Goal: Task Accomplishment & Management: Use online tool/utility

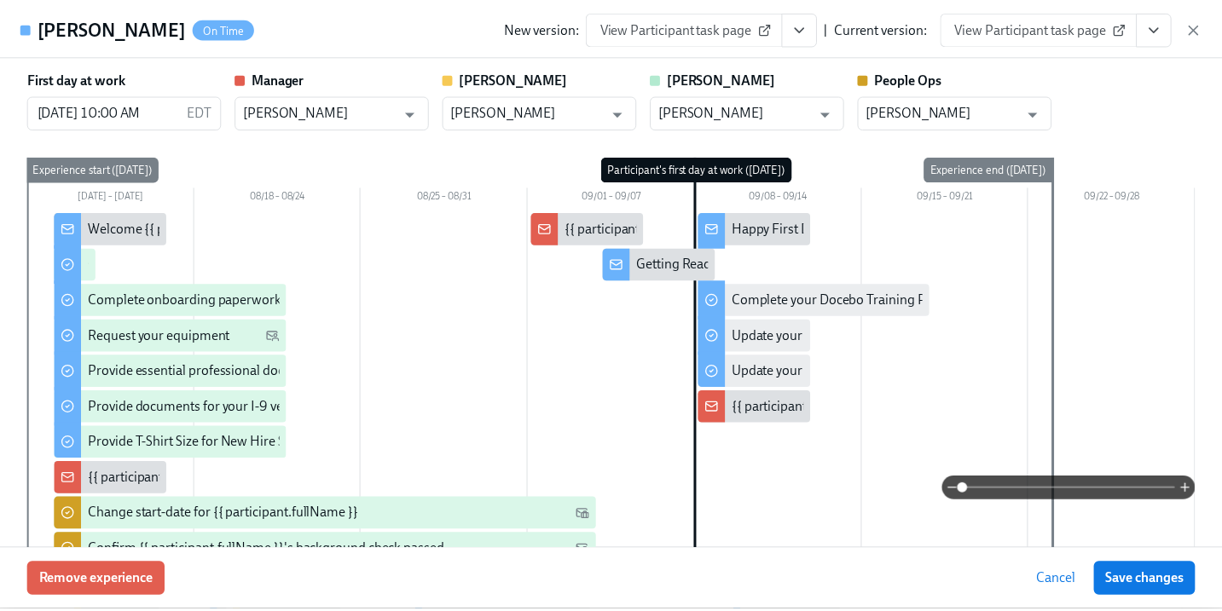
scroll to position [739, 0]
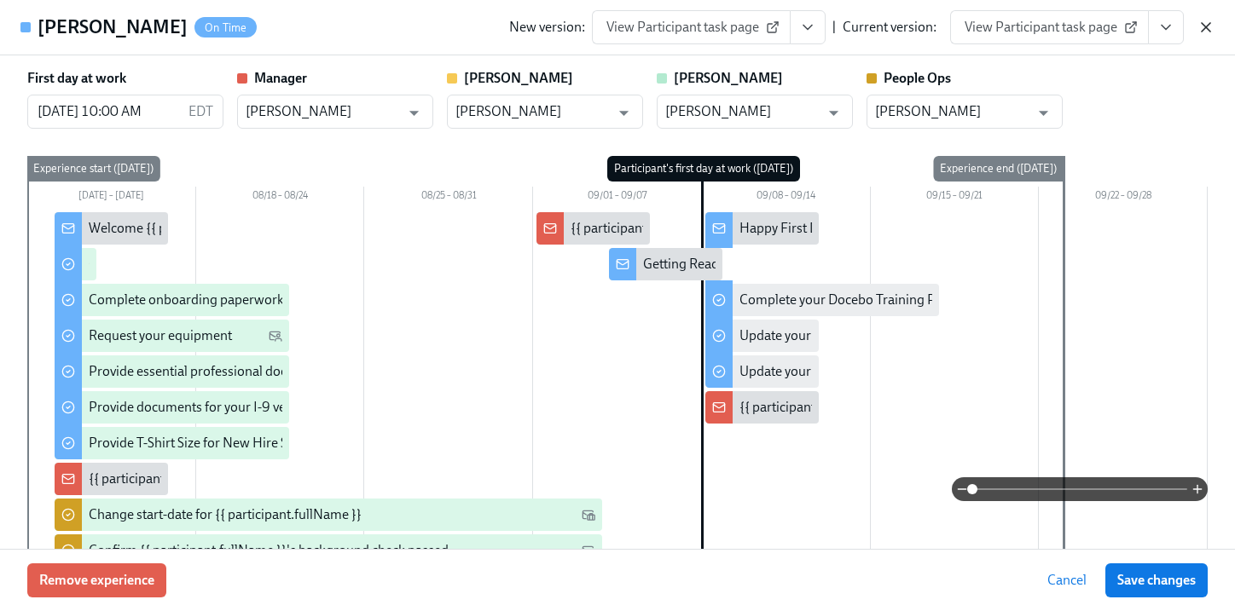
click at [1202, 26] on icon "button" at bounding box center [1205, 27] width 17 height 17
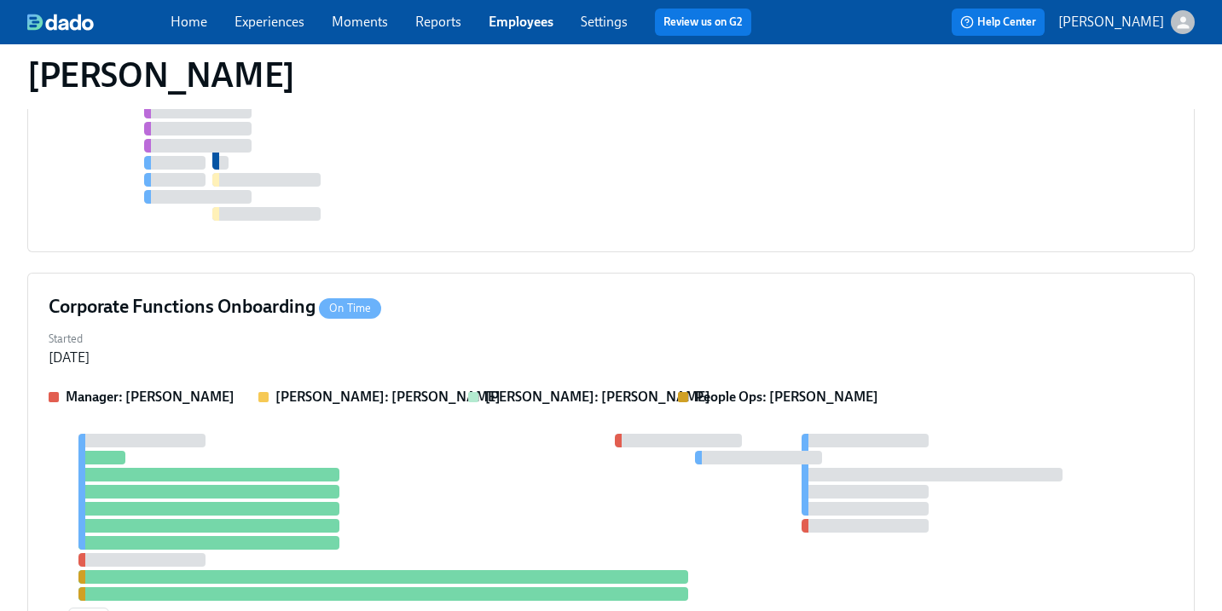
click at [521, 26] on link "Employees" at bounding box center [521, 22] width 65 height 16
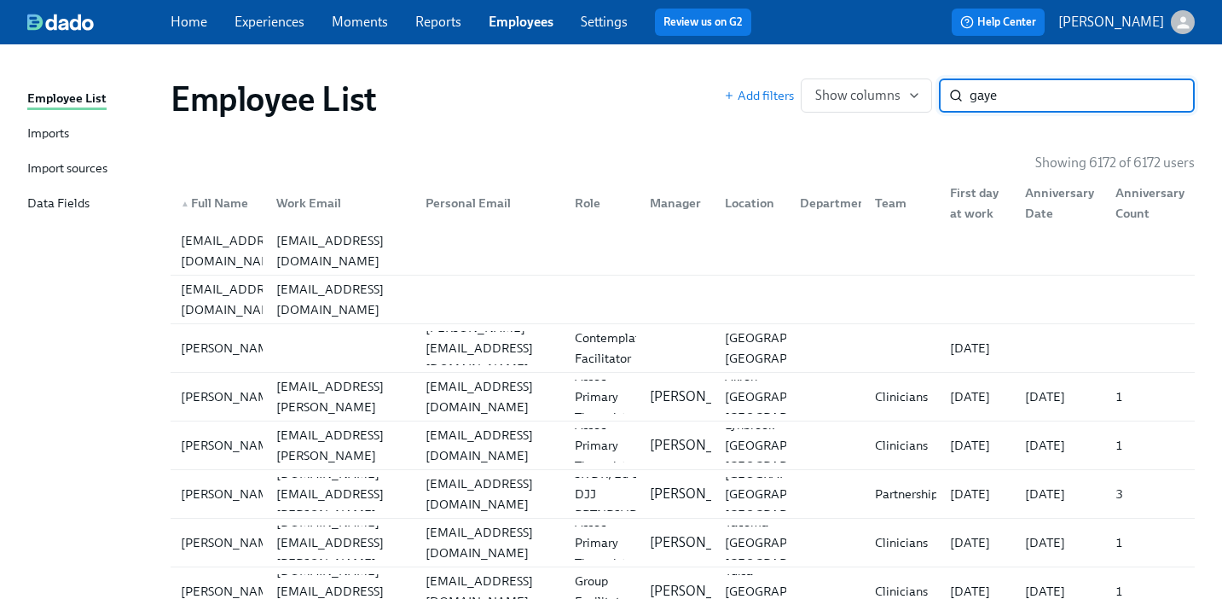
type input "gaye"
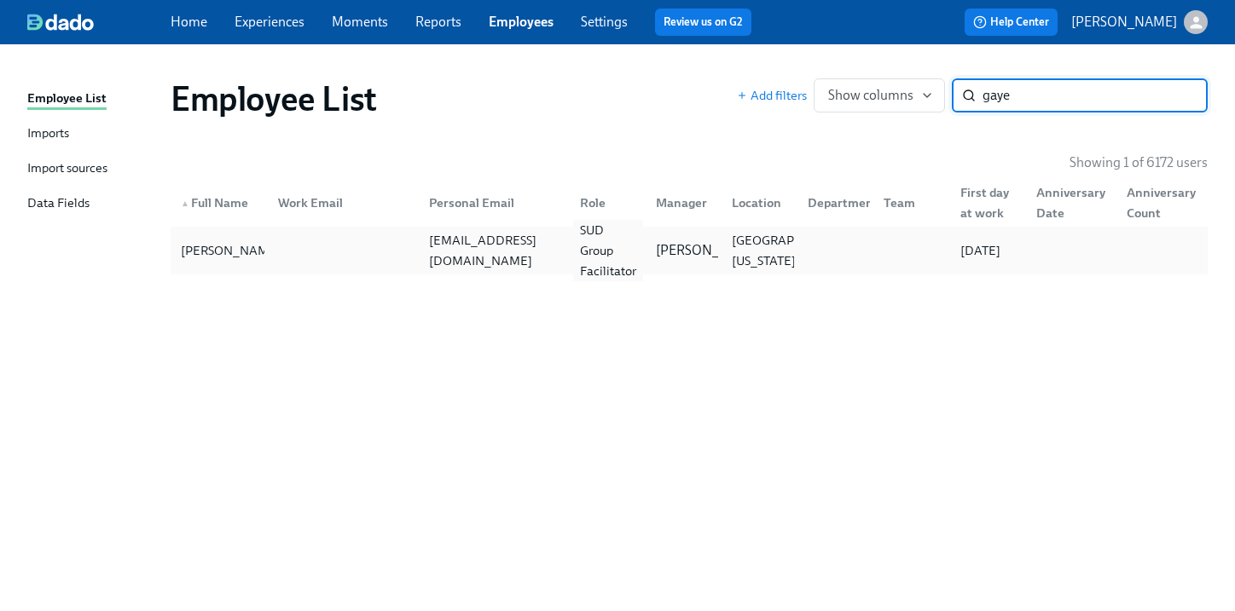
click at [616, 247] on div "SUD Group Facilitator" at bounding box center [608, 250] width 70 height 61
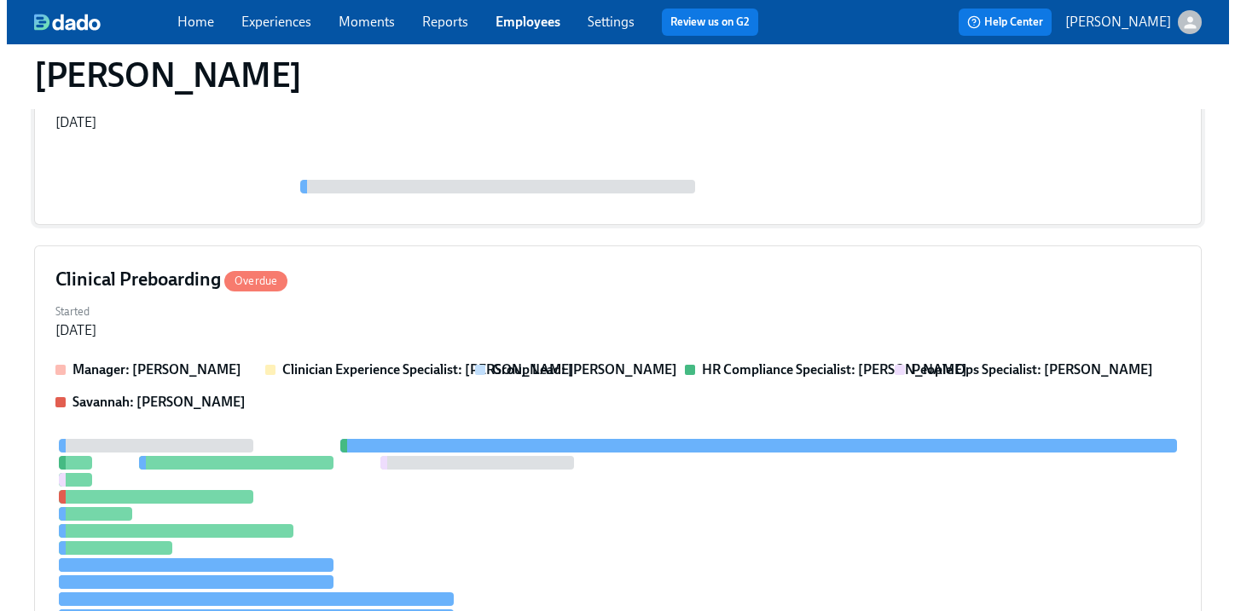
scroll to position [317, 0]
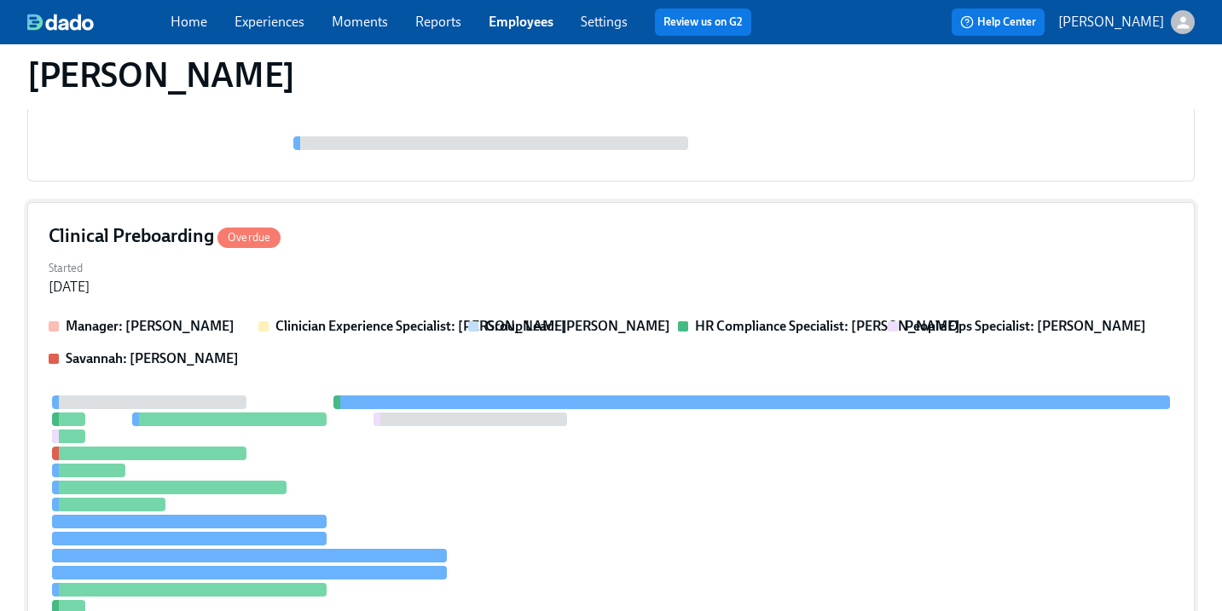
click at [937, 259] on div "Started [DATE]" at bounding box center [611, 276] width 1125 height 41
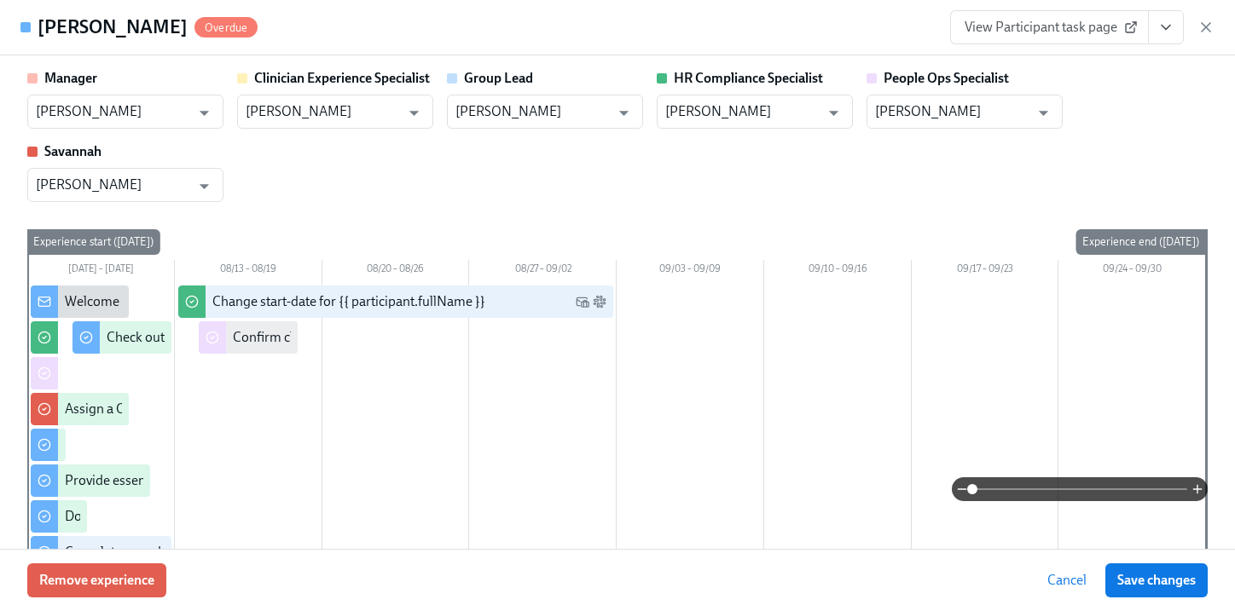
click at [1166, 25] on icon "View task page" at bounding box center [1165, 27] width 17 height 17
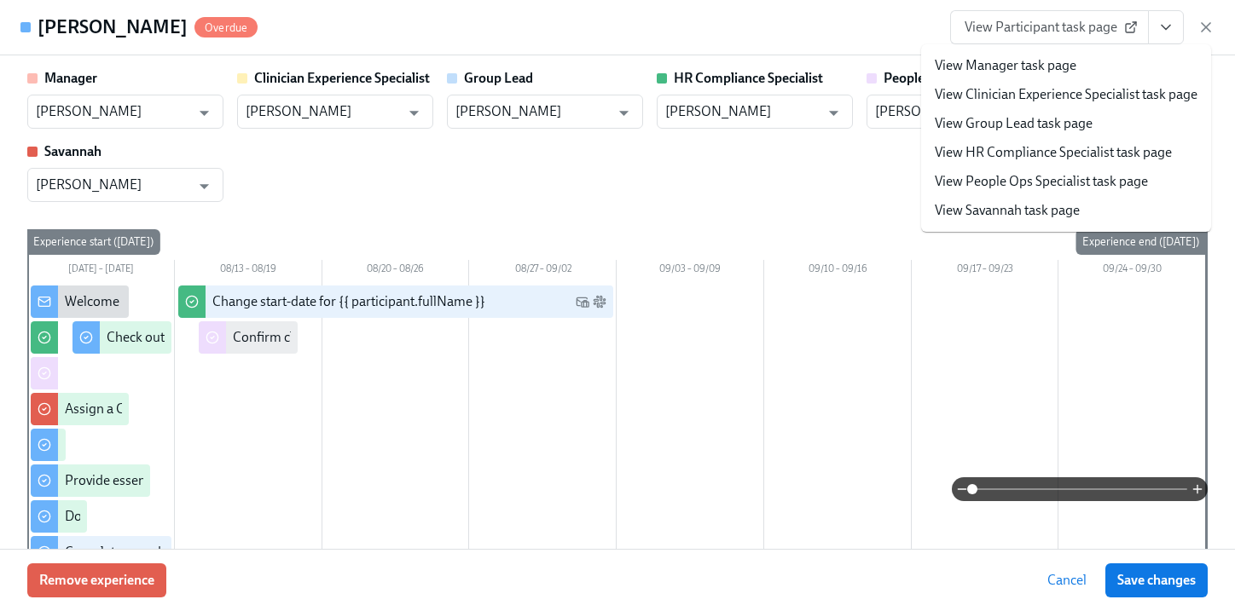
click at [1060, 186] on link "View People Ops Specialist task page" at bounding box center [1040, 181] width 213 height 19
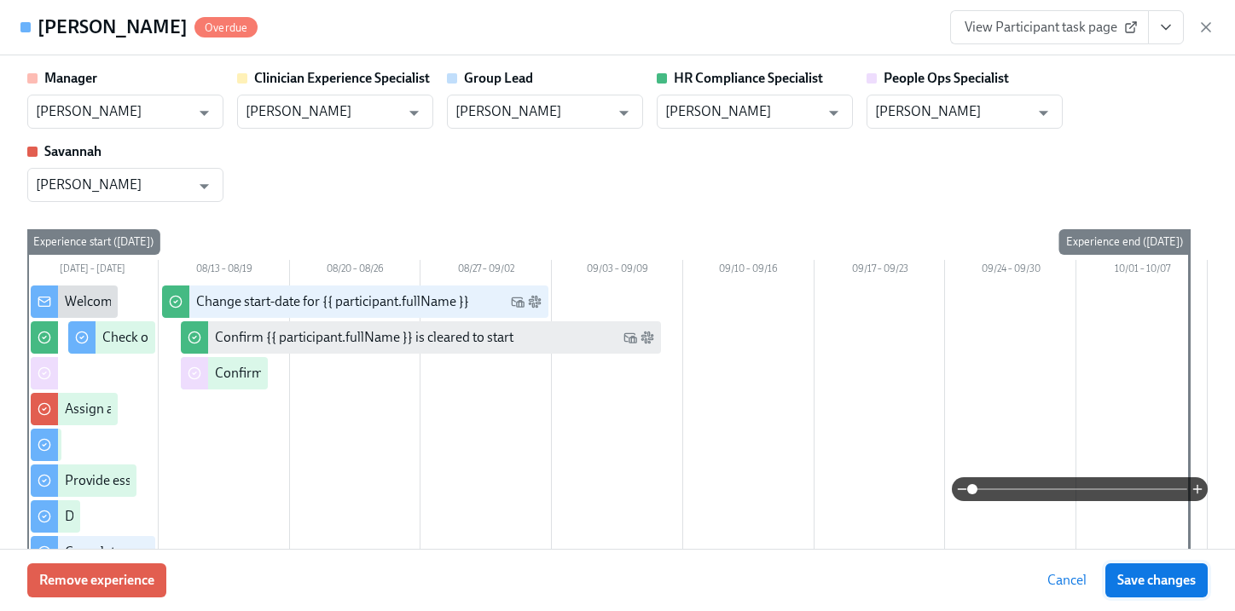
click at [1137, 579] on span "Save changes" at bounding box center [1156, 580] width 78 height 17
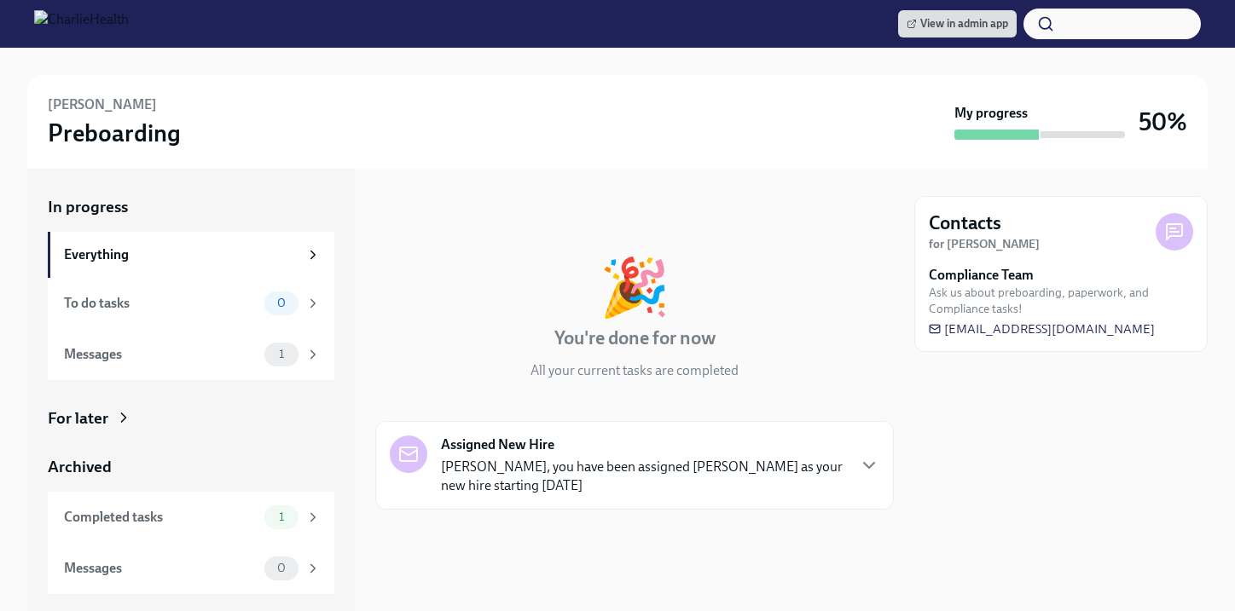
click at [119, 414] on icon at bounding box center [123, 417] width 17 height 17
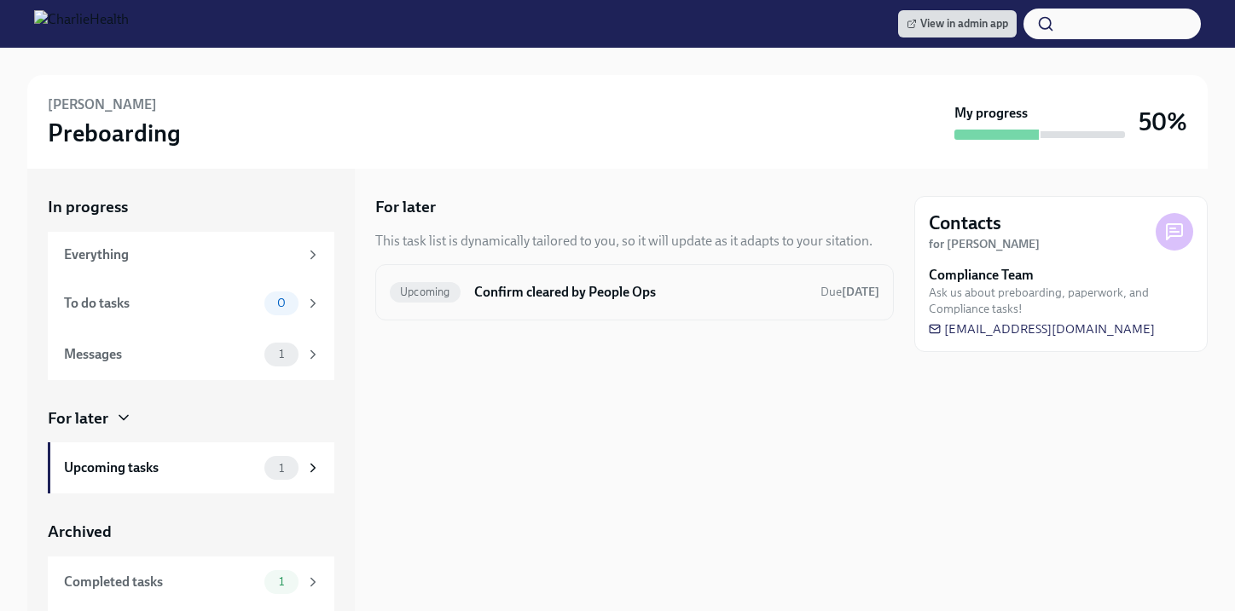
click at [560, 304] on div "Upcoming Confirm cleared by People Ops Due in 5 days" at bounding box center [634, 292] width 489 height 27
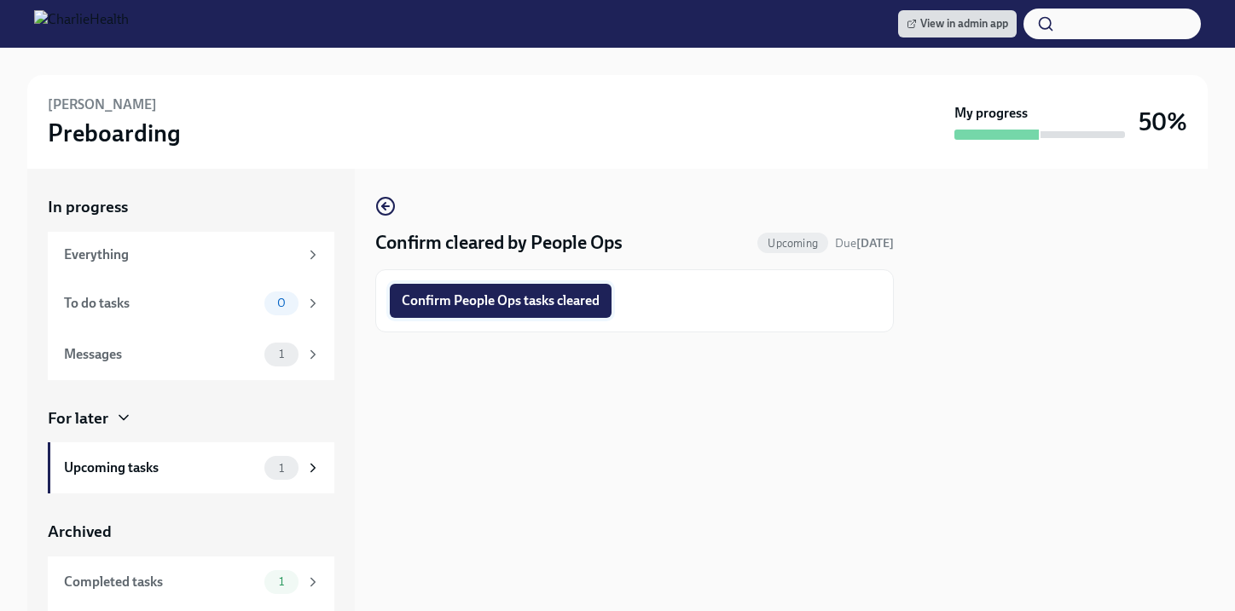
click at [570, 302] on span "Confirm People Ops tasks cleared" at bounding box center [501, 300] width 198 height 17
